Goal: Task Accomplishment & Management: Complete application form

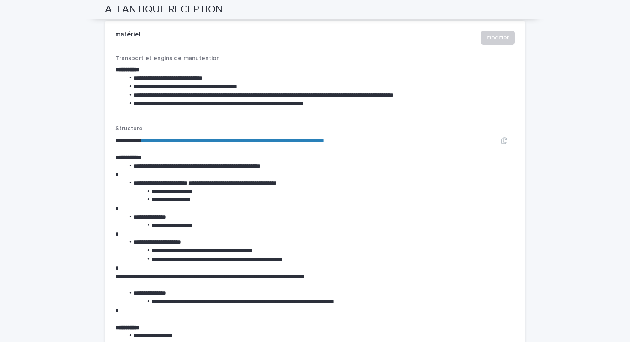
scroll to position [1649, 0]
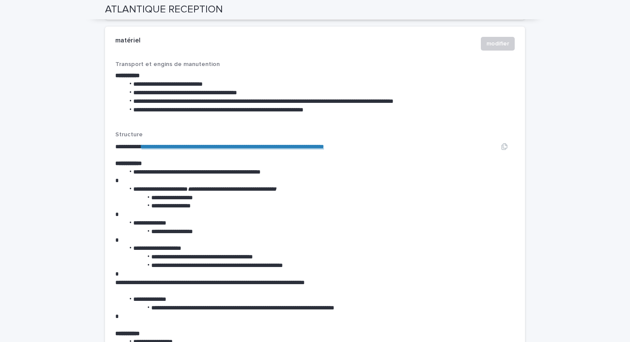
click at [269, 144] on link "**********" at bounding box center [232, 147] width 183 height 6
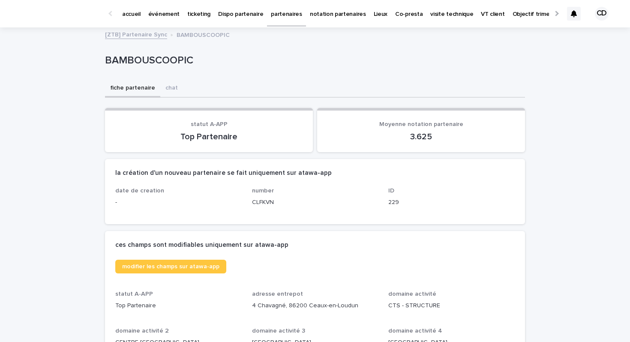
click at [575, 14] on icon at bounding box center [574, 13] width 6 height 7
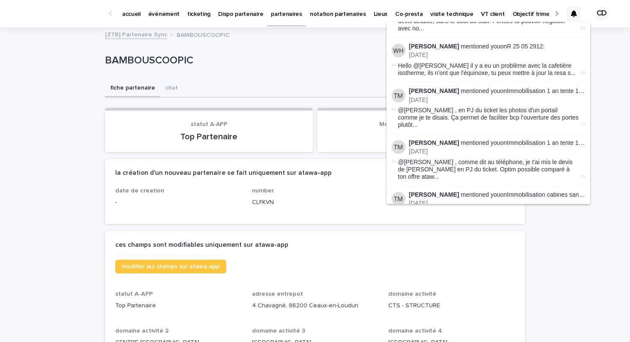
scroll to position [1035, 0]
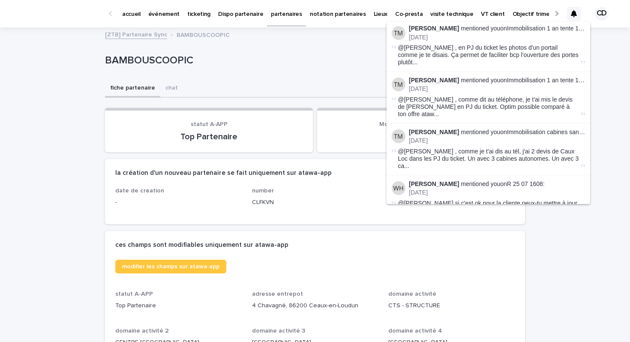
click at [483, 296] on button "Load more" at bounding box center [490, 303] width 204 height 14
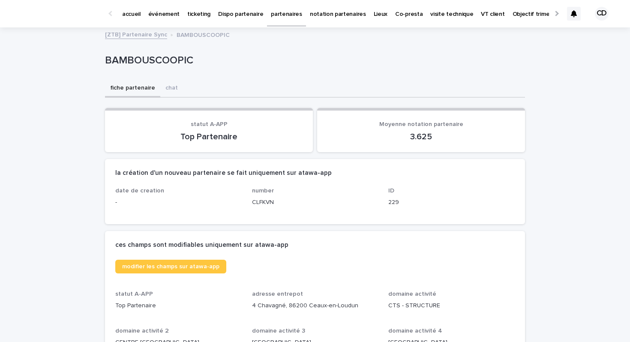
click at [201, 12] on p "ticketing" at bounding box center [198, 9] width 23 height 18
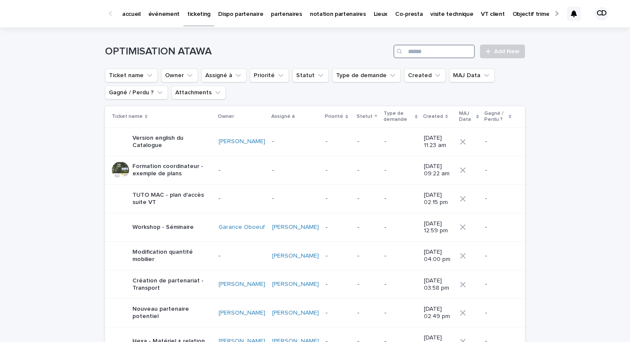
click at [421, 54] on input "Search" at bounding box center [433, 52] width 81 height 14
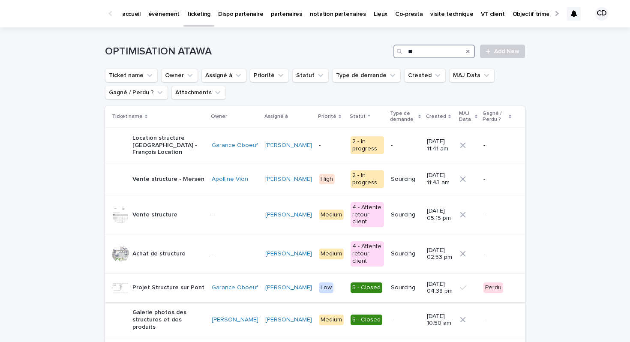
type input "*"
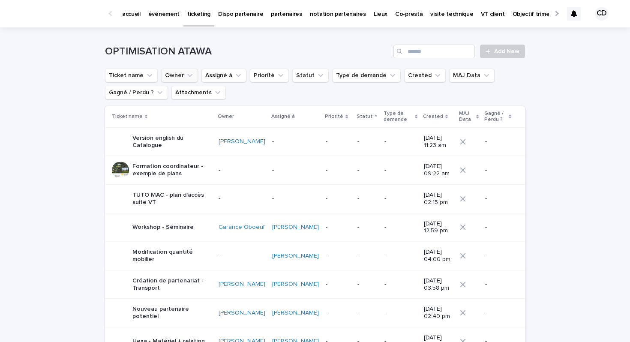
click at [183, 74] on button "Owner" at bounding box center [179, 76] width 37 height 14
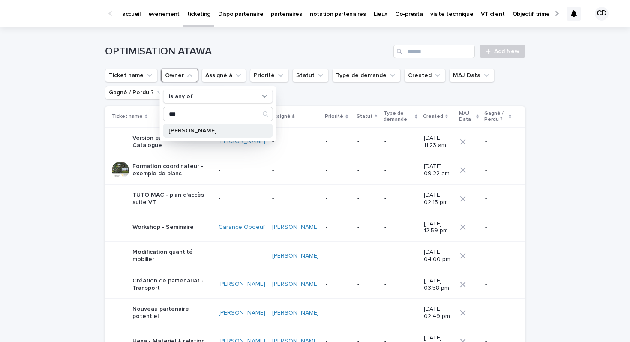
type input "***"
click at [199, 132] on p "[PERSON_NAME]" at bounding box center [213, 131] width 91 height 6
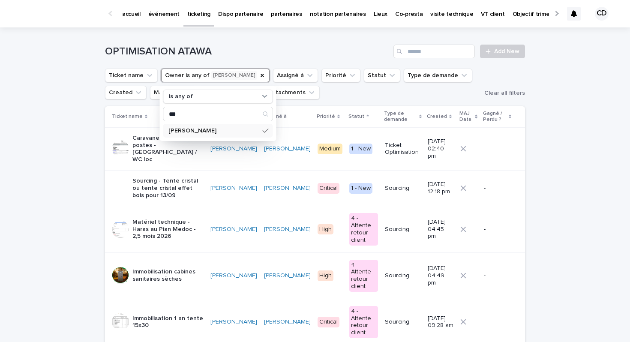
click at [44, 165] on div "Loading... Saving… Loading... Saving… OPTIMISATION ATAWA Add New Ticket name Ow…" at bounding box center [315, 260] width 630 height 466
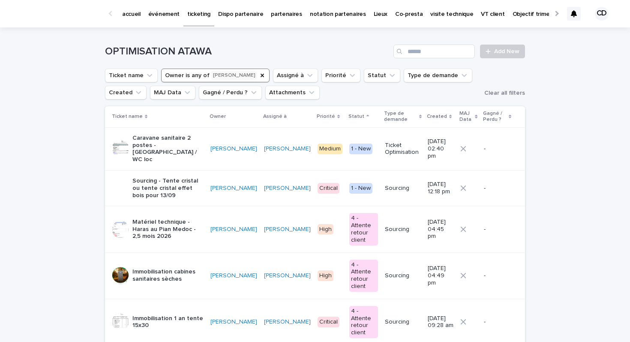
click at [168, 219] on p "Matériel technique - Haras au Pian Medoc - 2,5 mois 2026" at bounding box center [167, 229] width 71 height 21
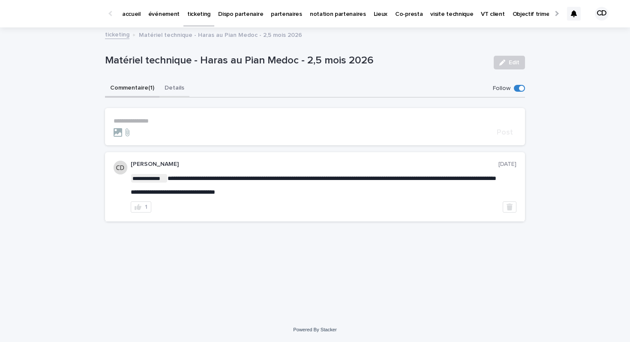
click at [165, 82] on button "Details" at bounding box center [174, 89] width 30 height 18
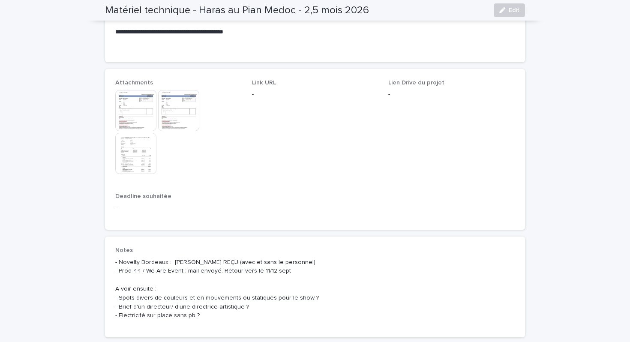
scroll to position [467, 0]
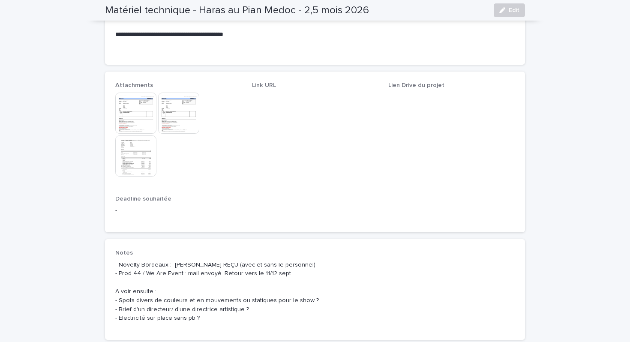
click at [145, 156] on img at bounding box center [135, 155] width 41 height 41
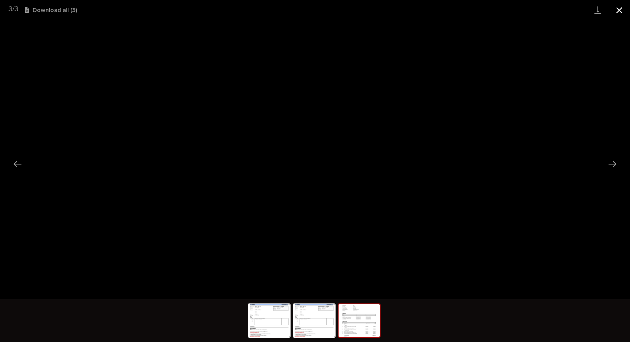
click at [616, 8] on button "Close gallery" at bounding box center [618, 10] width 21 height 20
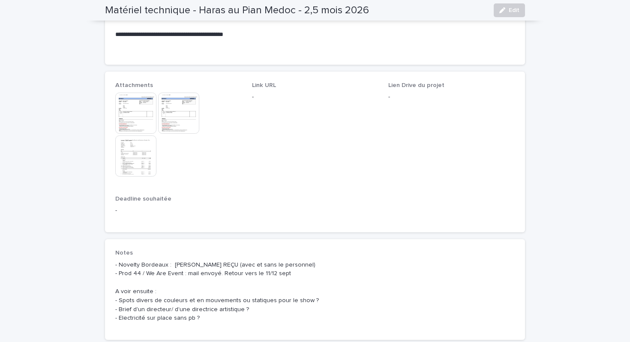
click at [165, 122] on img at bounding box center [178, 113] width 41 height 41
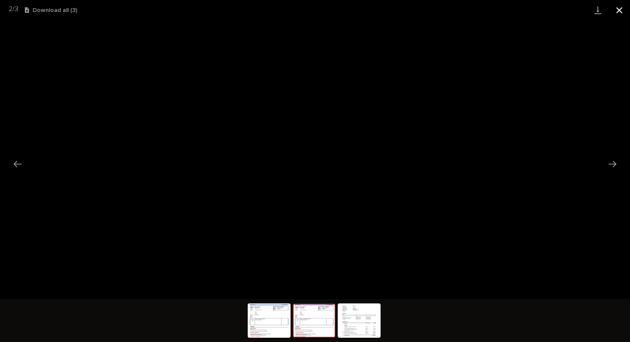
click at [619, 12] on button "Close gallery" at bounding box center [618, 10] width 21 height 20
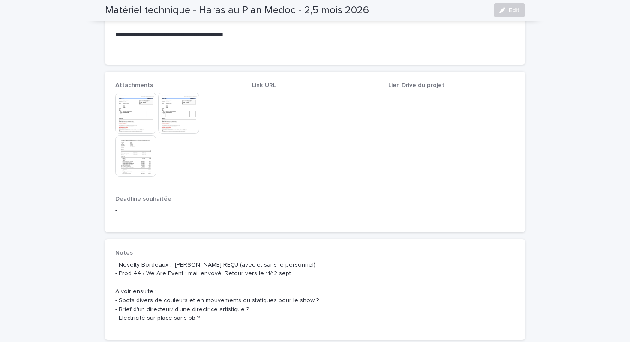
click at [141, 153] on img at bounding box center [135, 155] width 41 height 41
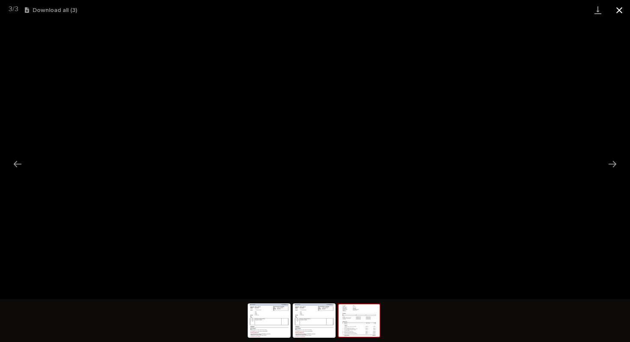
click at [618, 14] on button "Close gallery" at bounding box center [618, 10] width 21 height 20
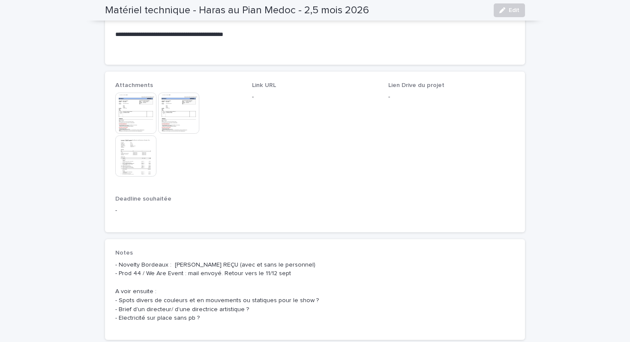
scroll to position [0, 0]
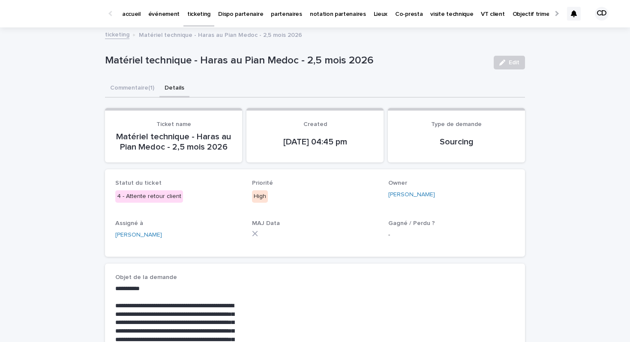
click at [190, 19] on link "ticketing" at bounding box center [198, 12] width 31 height 25
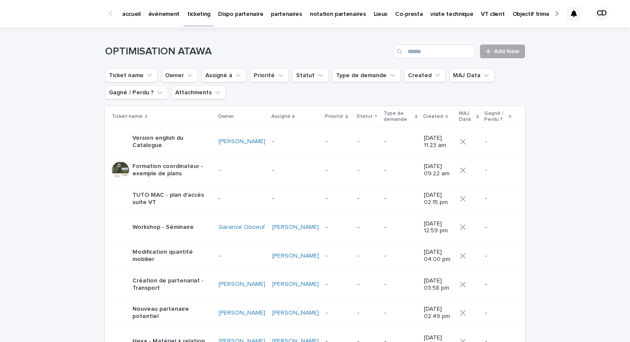
click at [504, 52] on span "Add New" at bounding box center [506, 51] width 25 height 6
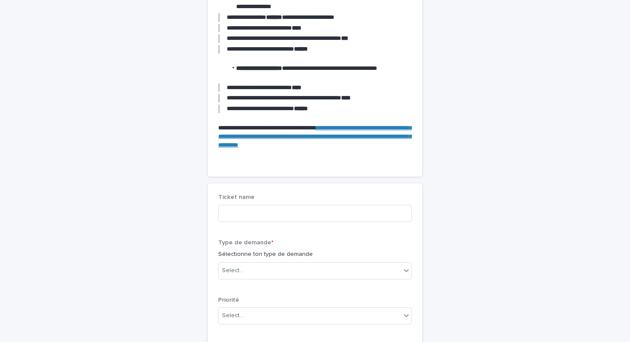
scroll to position [165, 0]
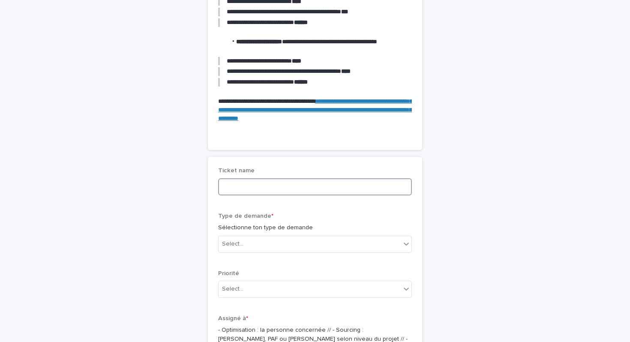
click at [295, 189] on input at bounding box center [315, 186] width 194 height 17
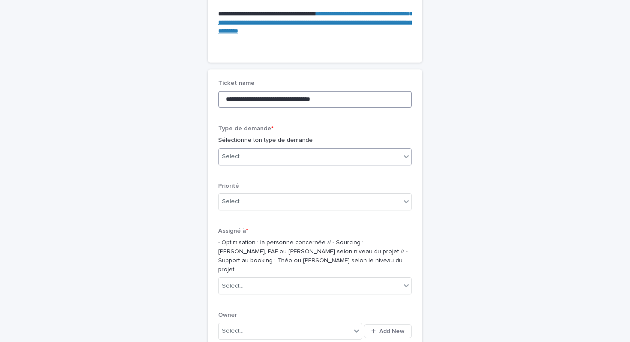
type input "**********"
click at [268, 155] on div "Select..." at bounding box center [310, 157] width 182 height 14
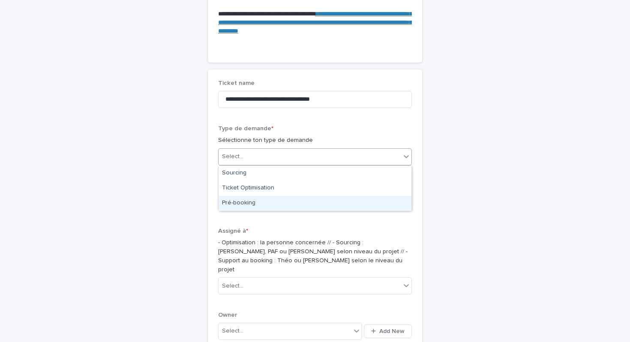
click at [257, 202] on div "Pré-booking" at bounding box center [315, 203] width 193 height 15
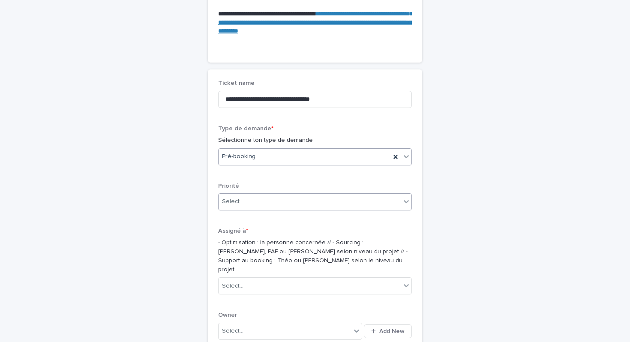
click at [257, 202] on div "Select..." at bounding box center [310, 202] width 182 height 14
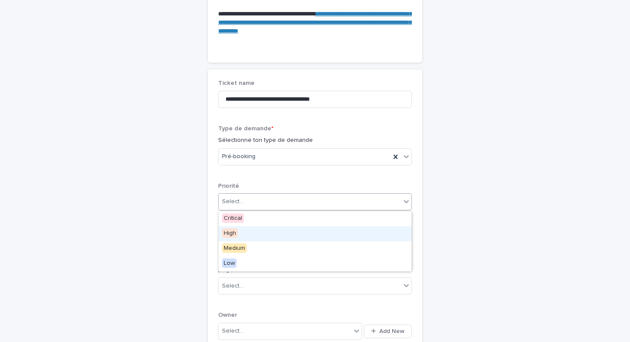
click at [251, 229] on div "High" at bounding box center [315, 233] width 193 height 15
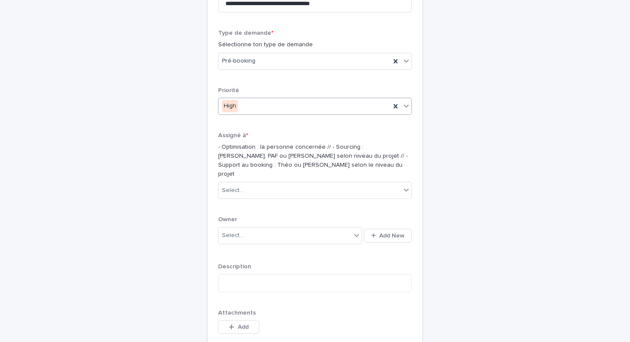
scroll to position [349, 0]
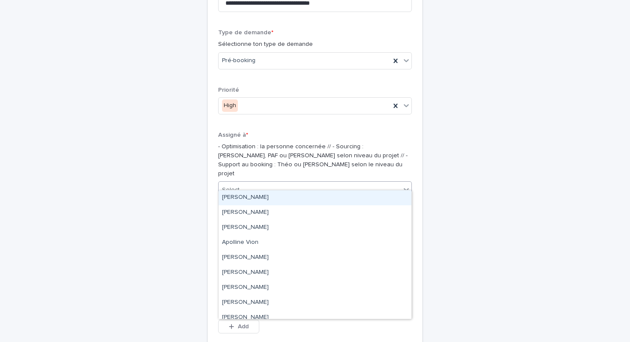
click at [259, 185] on div "Select..." at bounding box center [310, 190] width 182 height 14
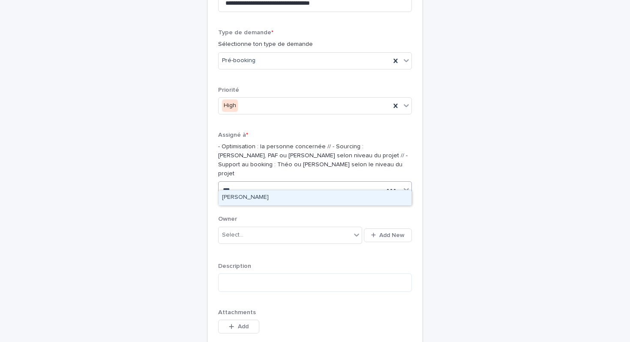
type input "****"
click at [246, 194] on div "[PERSON_NAME]" at bounding box center [315, 197] width 193 height 15
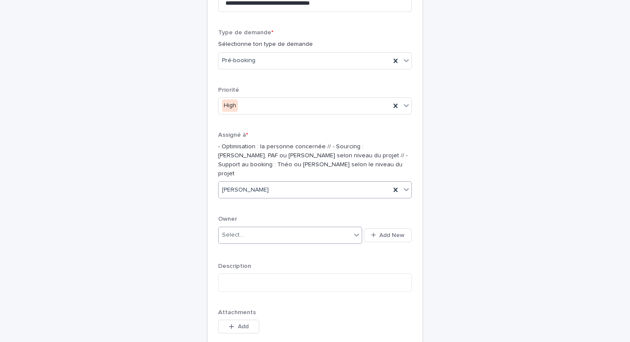
click at [240, 231] on div "Select..." at bounding box center [232, 235] width 21 height 9
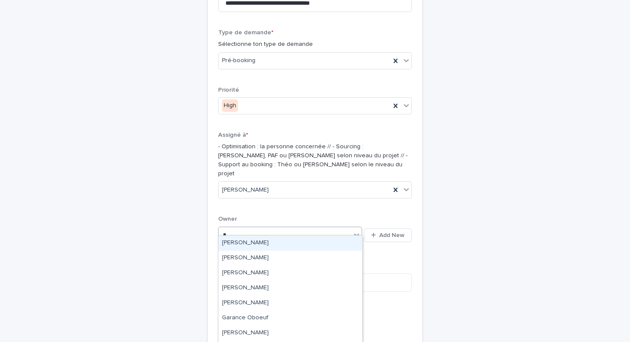
type input "**"
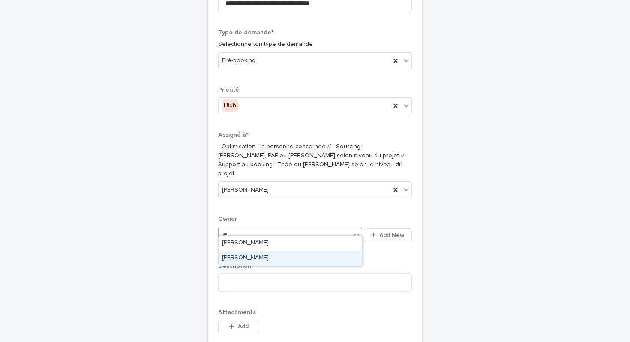
click at [241, 257] on div "[PERSON_NAME]" at bounding box center [291, 258] width 144 height 15
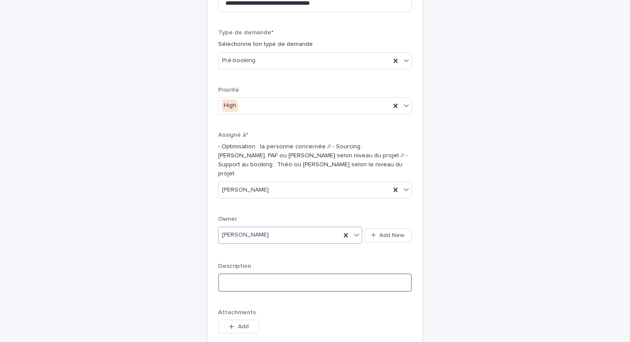
click at [241, 276] on textarea at bounding box center [315, 282] width 194 height 18
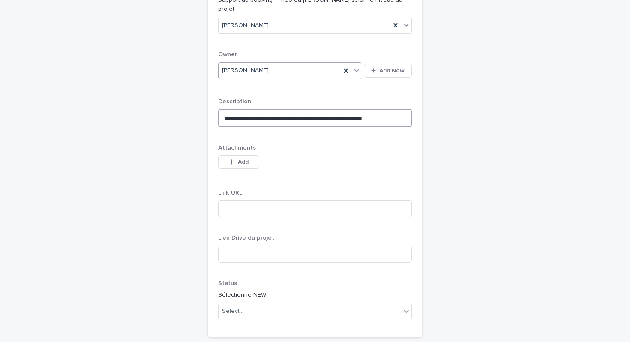
scroll to position [515, 0]
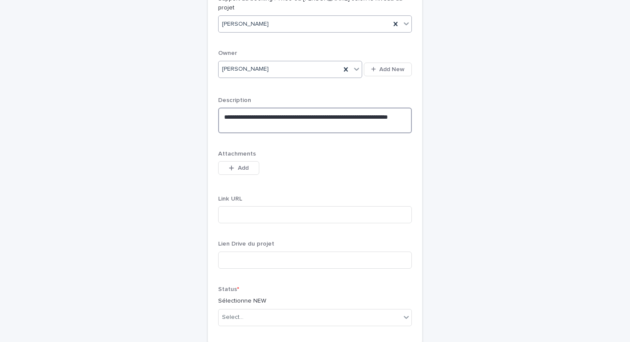
type textarea "**********"
click at [251, 207] on input at bounding box center [315, 214] width 194 height 17
paste input "**********"
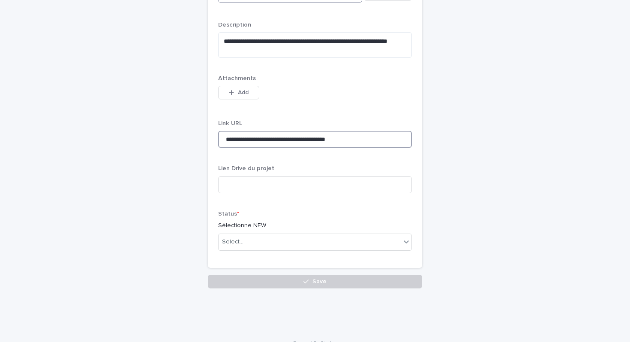
scroll to position [595, 0]
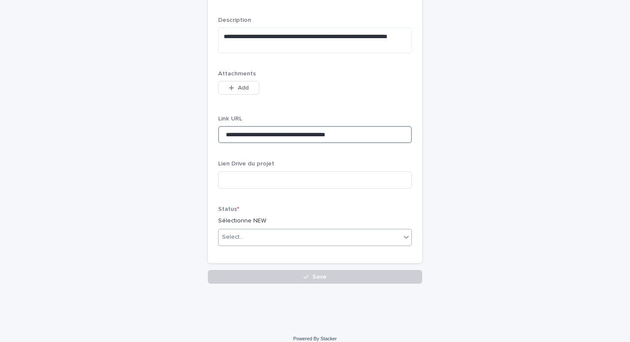
type input "**********"
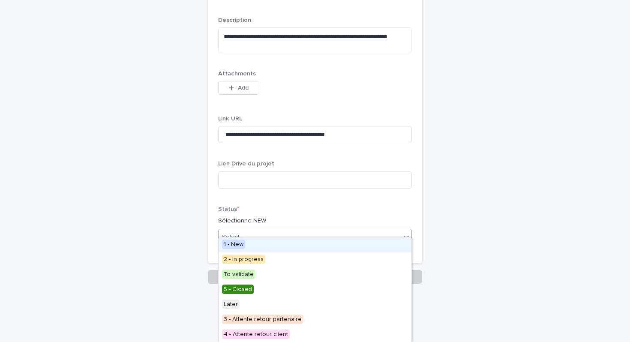
click at [243, 230] on div "Select..." at bounding box center [310, 237] width 182 height 14
click at [243, 243] on span "1 - New" at bounding box center [233, 244] width 23 height 9
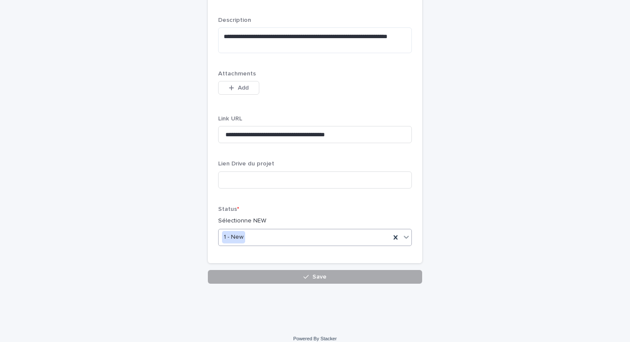
click at [272, 270] on button "Save" at bounding box center [315, 277] width 214 height 14
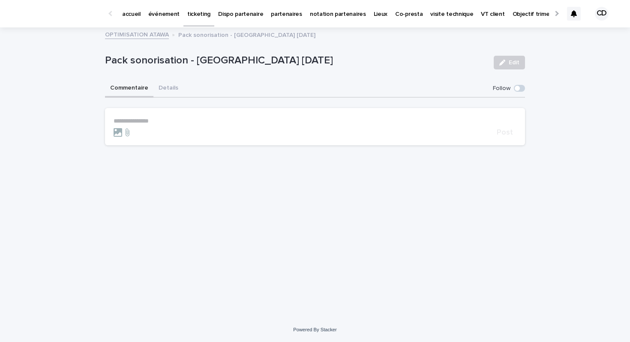
click at [571, 14] on icon at bounding box center [574, 13] width 6 height 7
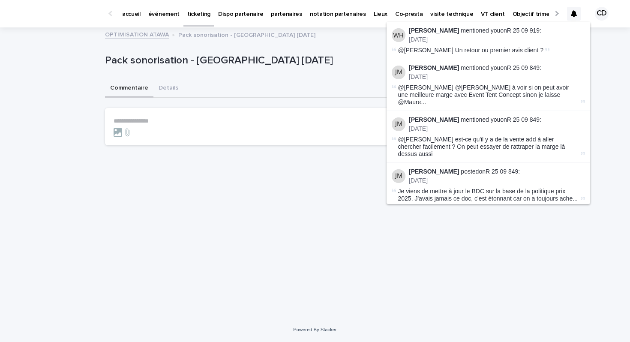
click at [571, 14] on icon at bounding box center [574, 13] width 6 height 7
click at [60, 78] on div "**********" at bounding box center [315, 172] width 630 height 289
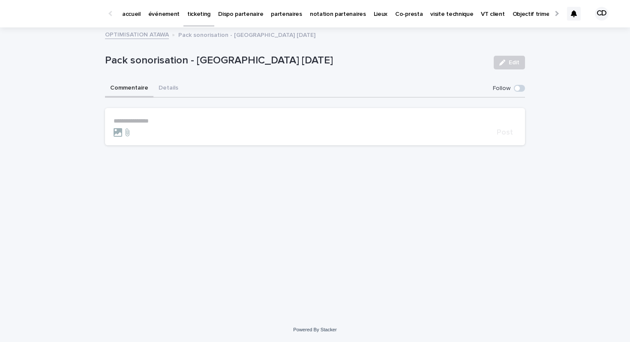
click at [155, 37] on link "OPTIMISATION ATAWA" at bounding box center [137, 34] width 64 height 10
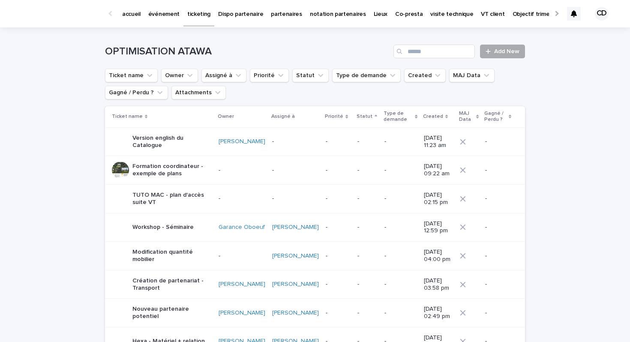
click at [501, 48] on link "Add New" at bounding box center [502, 52] width 45 height 14
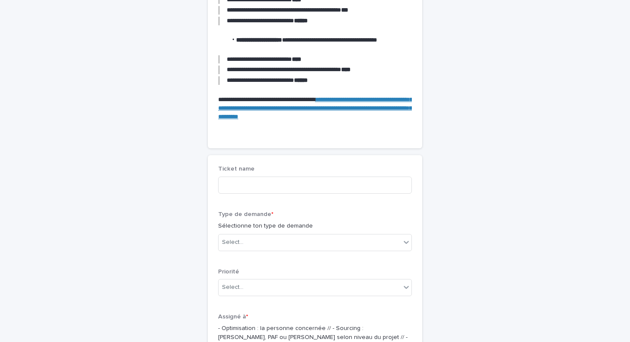
scroll to position [169, 0]
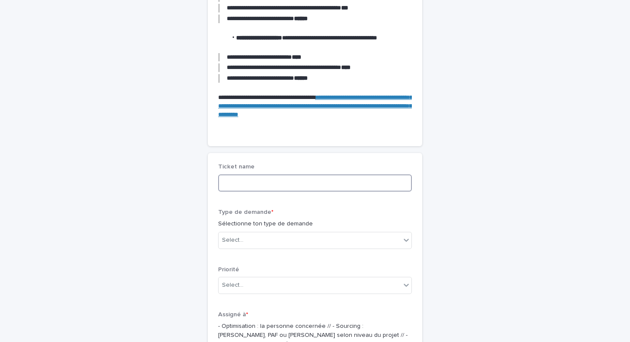
click at [267, 180] on input at bounding box center [315, 182] width 194 height 17
type input "**********"
click at [264, 244] on div "Select..." at bounding box center [310, 240] width 182 height 14
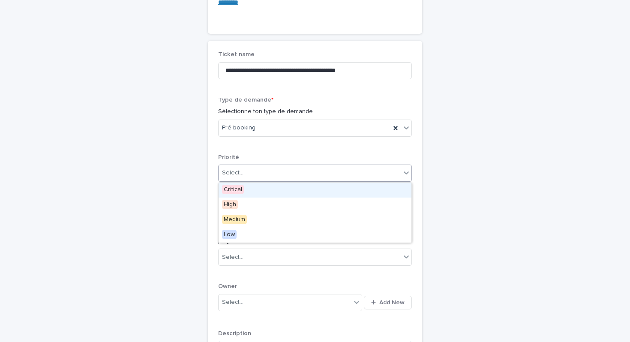
click at [275, 172] on div "Select..." at bounding box center [310, 173] width 182 height 14
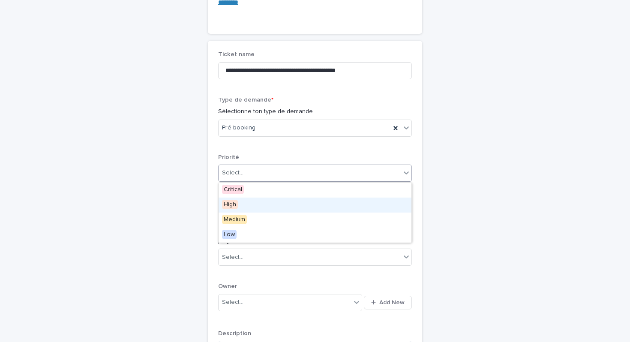
click at [265, 208] on div "High" at bounding box center [315, 205] width 193 height 15
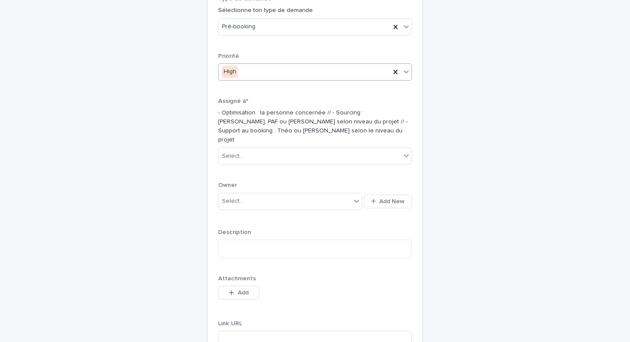
scroll to position [383, 0]
click at [276, 148] on div "Select..." at bounding box center [310, 155] width 182 height 14
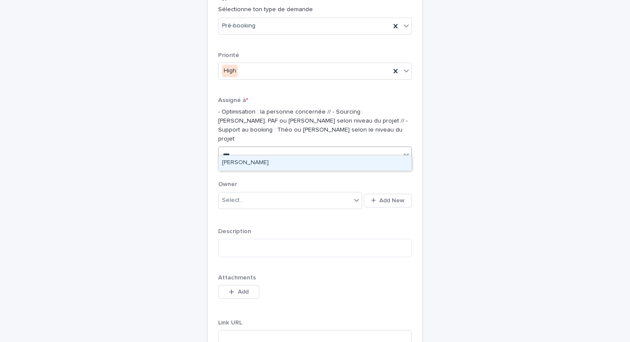
type input "****"
click at [269, 161] on div "[PERSON_NAME]" at bounding box center [315, 163] width 193 height 15
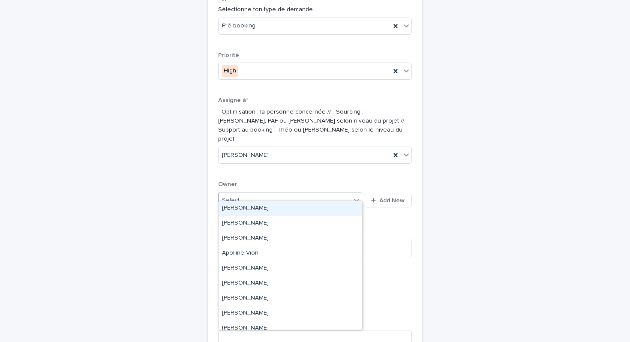
click at [249, 194] on div "Select..." at bounding box center [285, 200] width 132 height 14
type input "***"
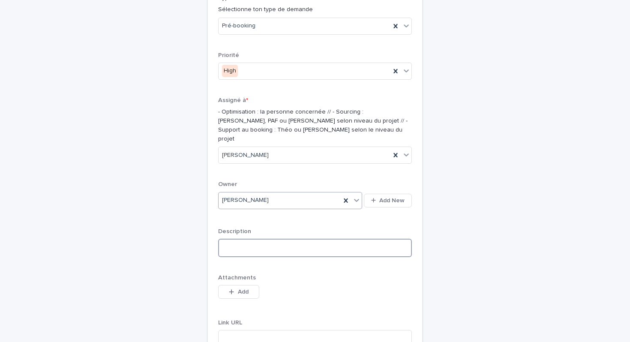
click at [248, 239] on textarea at bounding box center [315, 248] width 194 height 18
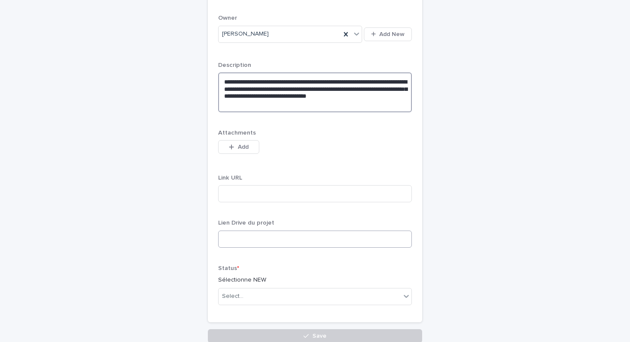
scroll to position [551, 0]
type textarea "**********"
click at [321, 288] on div "Select..." at bounding box center [310, 295] width 182 height 14
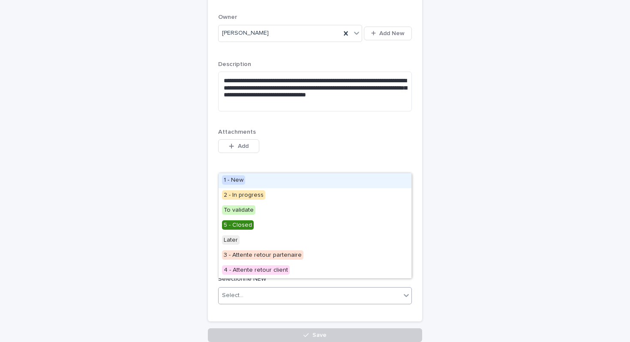
click at [273, 178] on div "1 - New" at bounding box center [315, 180] width 193 height 15
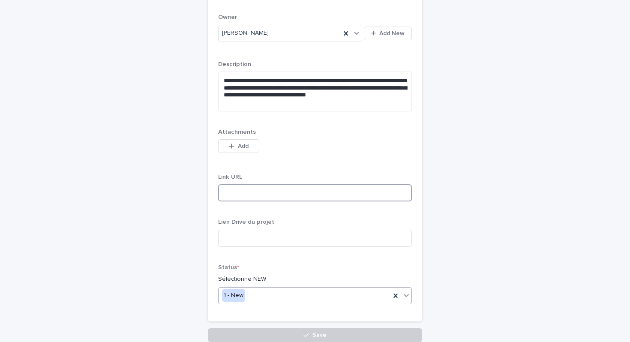
click at [260, 189] on input at bounding box center [315, 192] width 194 height 17
paste input "**********"
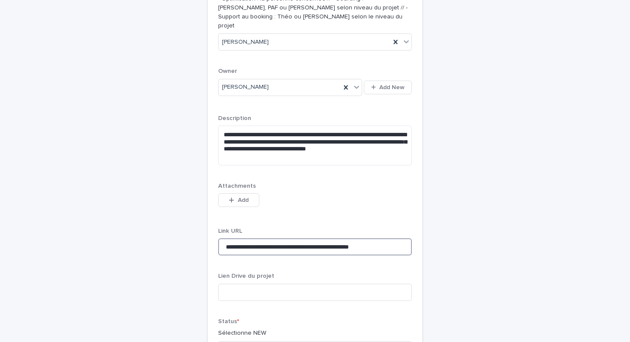
scroll to position [500, 0]
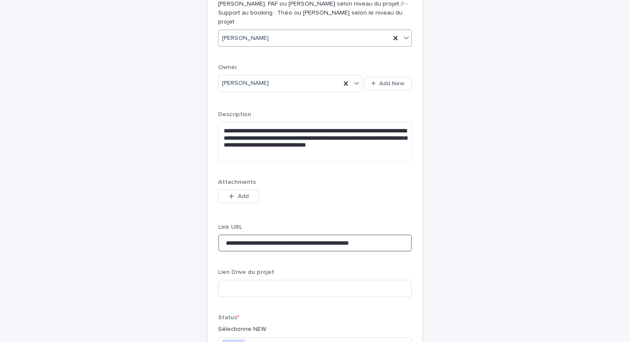
type input "**********"
click at [314, 31] on div "[PERSON_NAME]" at bounding box center [305, 38] width 172 height 14
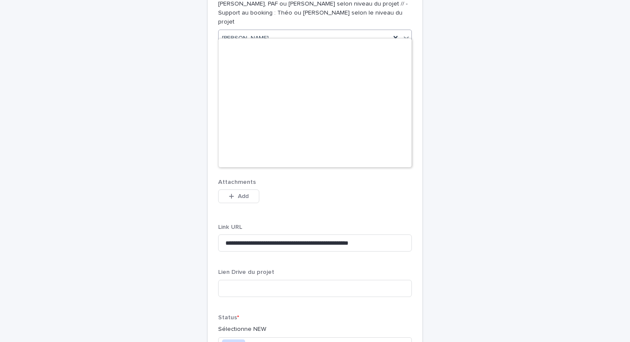
scroll to position [366, 0]
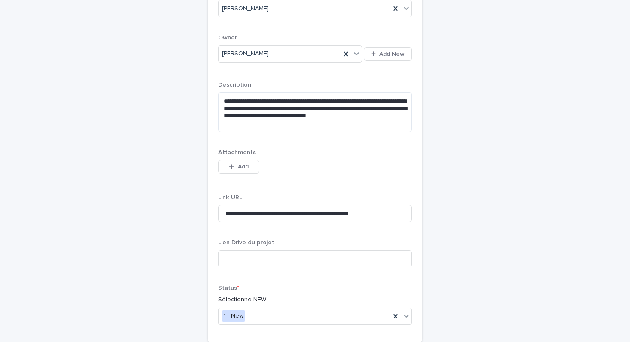
scroll to position [530, 0]
click at [319, 113] on textarea "**********" at bounding box center [315, 112] width 194 height 40
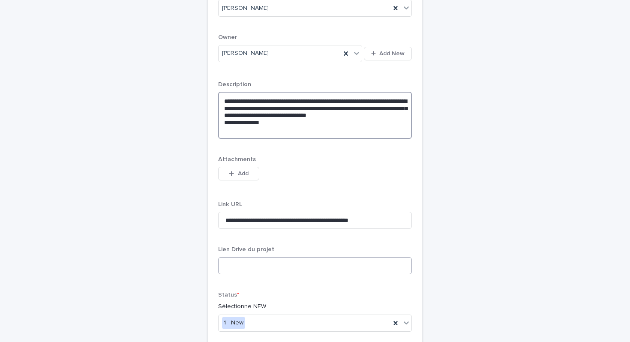
scroll to position [616, 0]
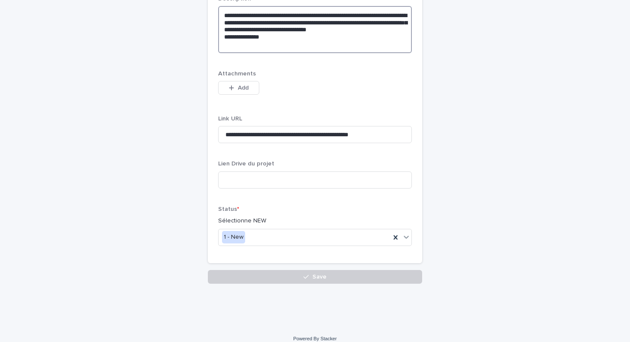
type textarea "**********"
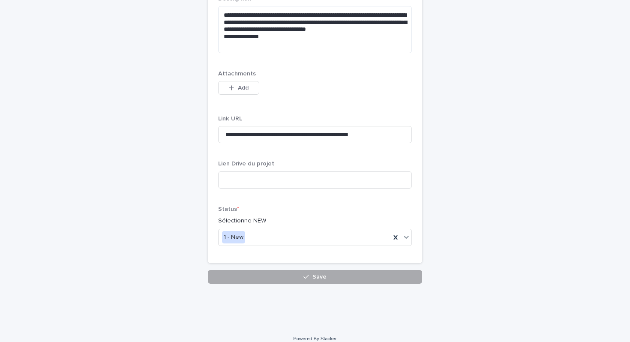
click at [303, 270] on button "Save" at bounding box center [315, 277] width 214 height 14
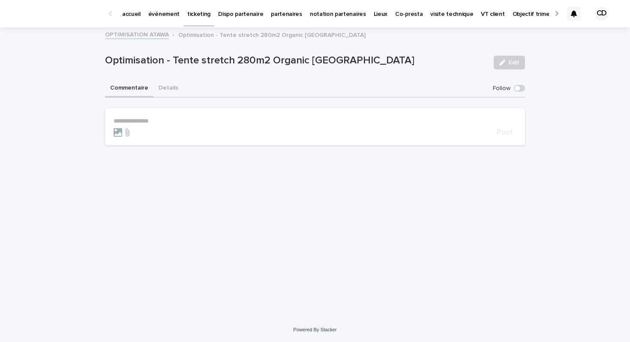
click at [145, 90] on button "Commentaire" at bounding box center [129, 89] width 48 height 18
click at [164, 89] on button "Details" at bounding box center [168, 89] width 30 height 18
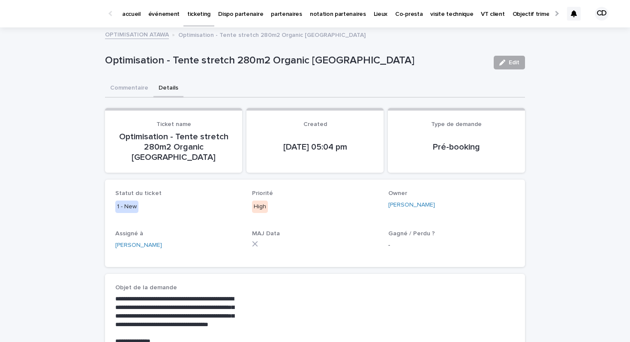
click at [506, 65] on div "button" at bounding box center [503, 63] width 9 height 6
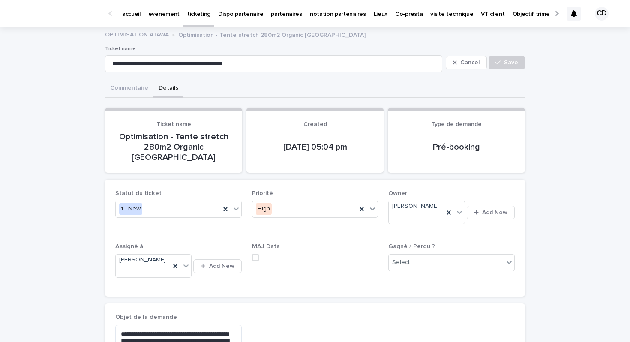
click at [207, 135] on p "Optimisation - Tente stretch 280m2 Organic [GEOGRAPHIC_DATA]" at bounding box center [173, 147] width 117 height 31
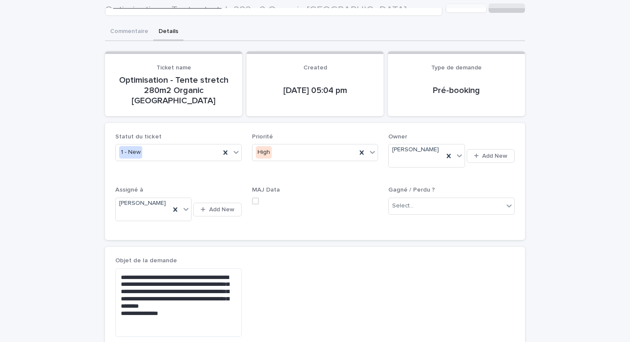
scroll to position [36, 0]
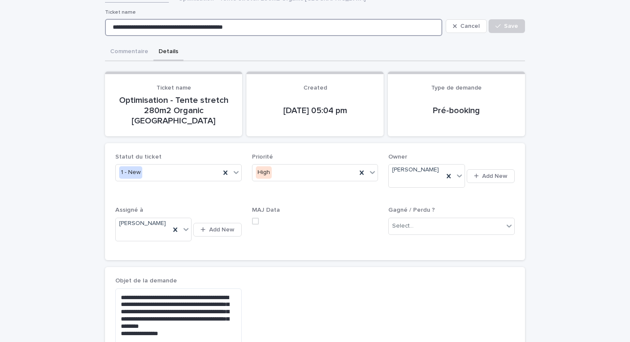
click at [185, 28] on input "**********" at bounding box center [273, 27] width 337 height 17
type input "**********"
click at [520, 26] on button "Save" at bounding box center [506, 26] width 36 height 14
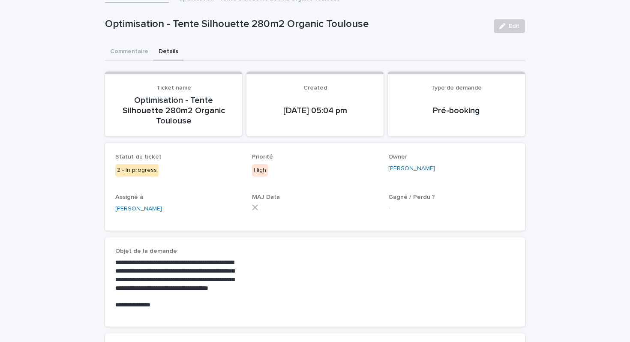
scroll to position [0, 0]
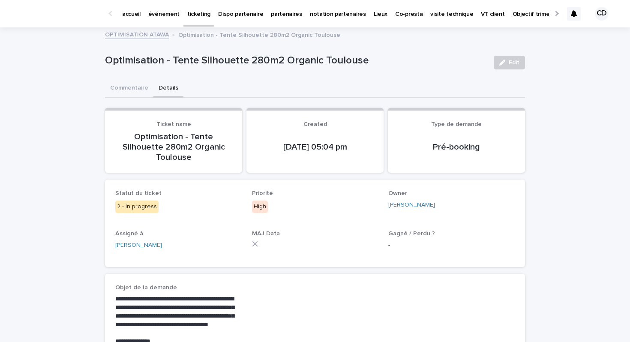
click at [199, 11] on p "ticketing" at bounding box center [198, 9] width 23 height 18
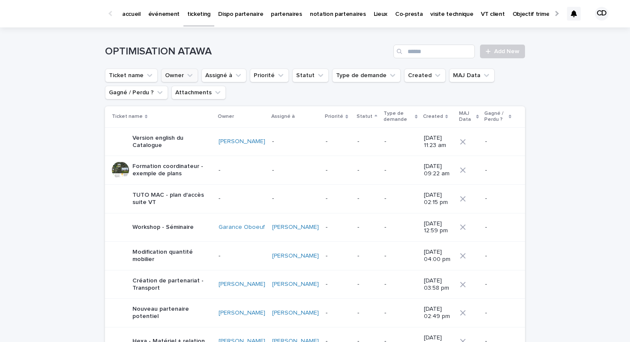
click at [172, 75] on button "Owner" at bounding box center [179, 76] width 37 height 14
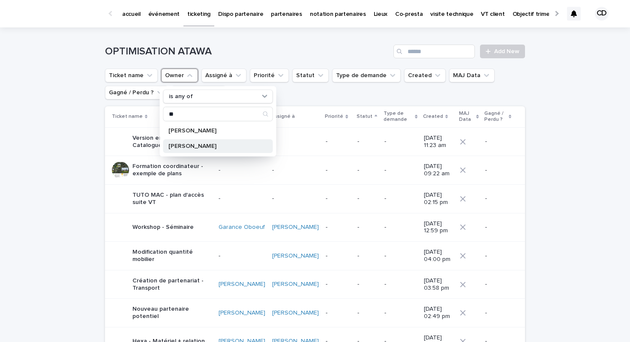
type input "**"
click at [199, 150] on div "[PERSON_NAME]" at bounding box center [218, 146] width 110 height 14
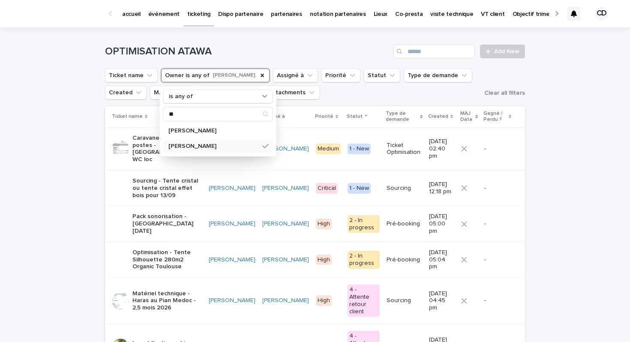
click at [46, 155] on div "Loading... Saving… Loading... Saving… OPTIMISATION ATAWA Add New Ticket name Ow…" at bounding box center [315, 295] width 630 height 537
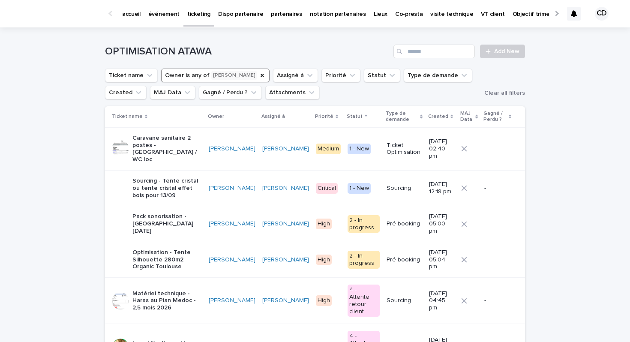
click at [151, 290] on p "Matériel technique - Haras au Pian Medoc - 2,5 mois 2026" at bounding box center [166, 300] width 69 height 21
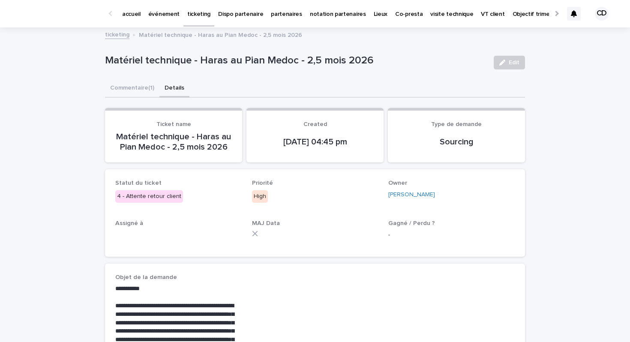
click at [172, 81] on button "Details" at bounding box center [174, 89] width 30 height 18
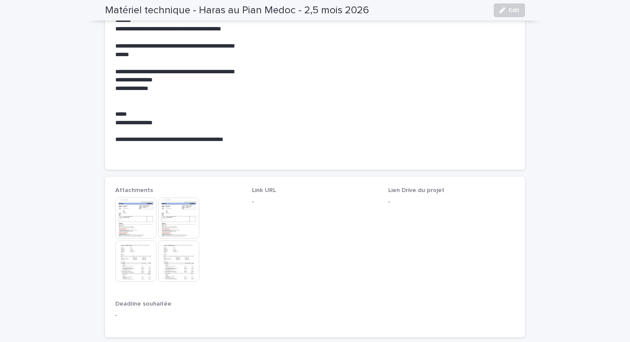
scroll to position [341, 0]
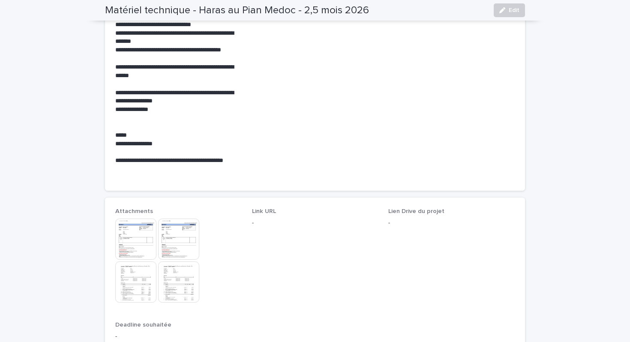
click at [141, 278] on img at bounding box center [135, 281] width 41 height 41
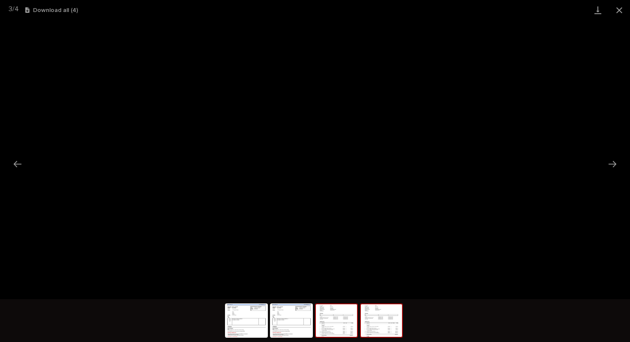
click at [392, 323] on img at bounding box center [381, 320] width 41 height 33
click at [18, 162] on button "Previous slide" at bounding box center [18, 164] width 18 height 17
click at [18, 164] on button "Previous slide" at bounding box center [18, 164] width 18 height 17
click at [618, 168] on button "Next slide" at bounding box center [612, 164] width 18 height 17
click at [616, 167] on button "Next slide" at bounding box center [612, 164] width 18 height 17
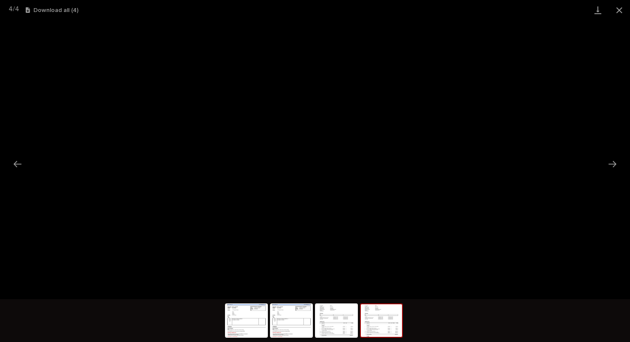
scroll to position [363, 0]
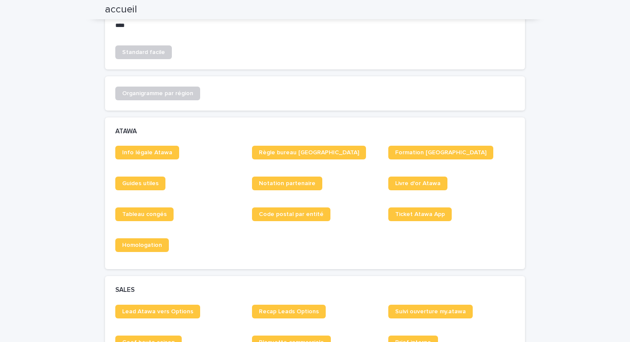
scroll to position [402, 0]
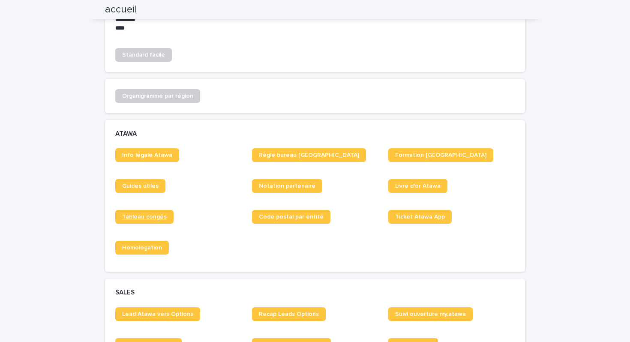
click at [155, 219] on span "Tableau congés" at bounding box center [144, 217] width 45 height 6
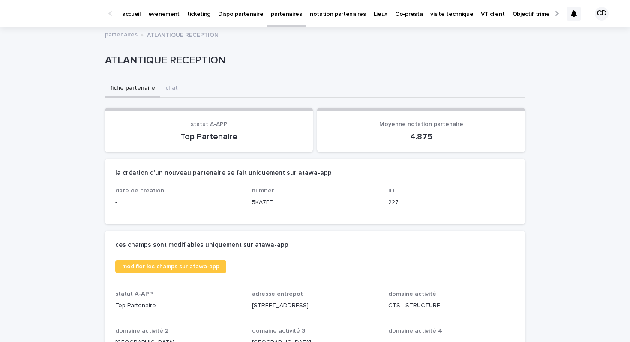
click at [577, 15] on div at bounding box center [574, 14] width 14 height 14
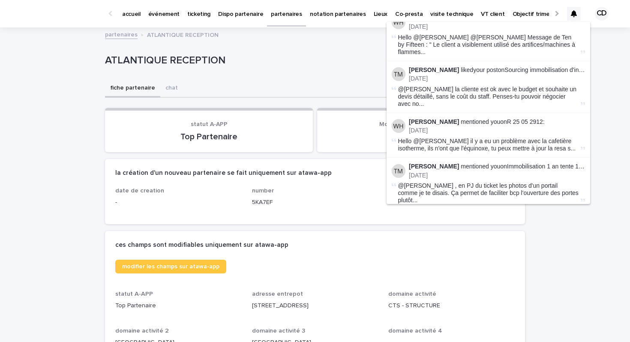
scroll to position [901, 0]
